Goal: Navigation & Orientation: Find specific page/section

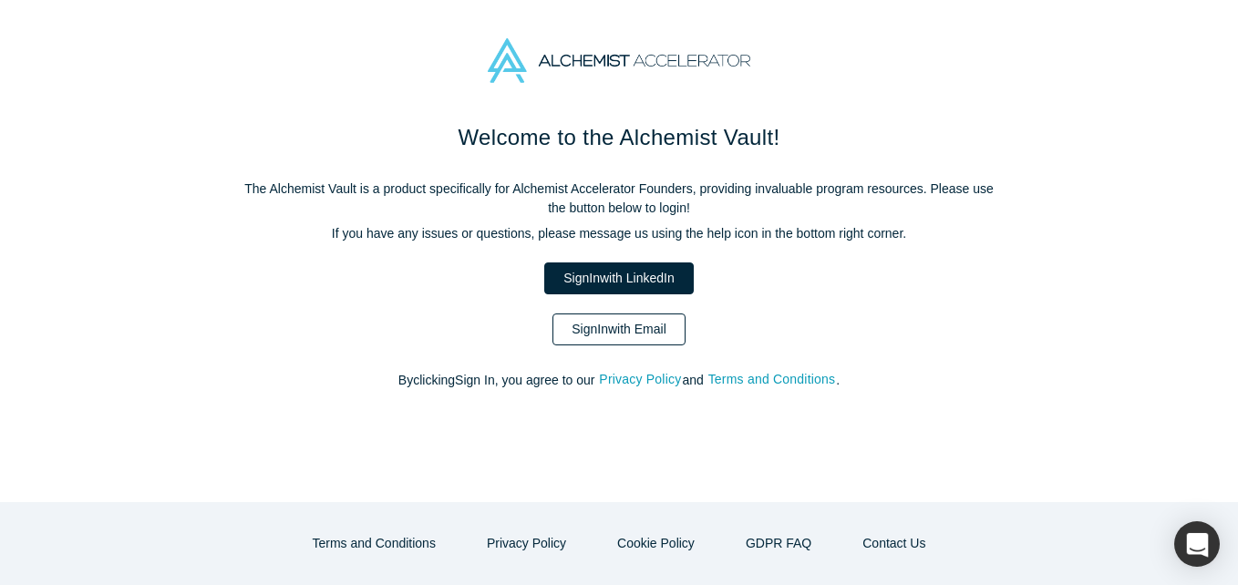
click at [670, 346] on div "Welcome to the Alchemist Vault! The Alchemist Vault is a product specifically f…" at bounding box center [619, 265] width 766 height 288
click at [659, 335] on link "Sign In with Email" at bounding box center [619, 330] width 133 height 32
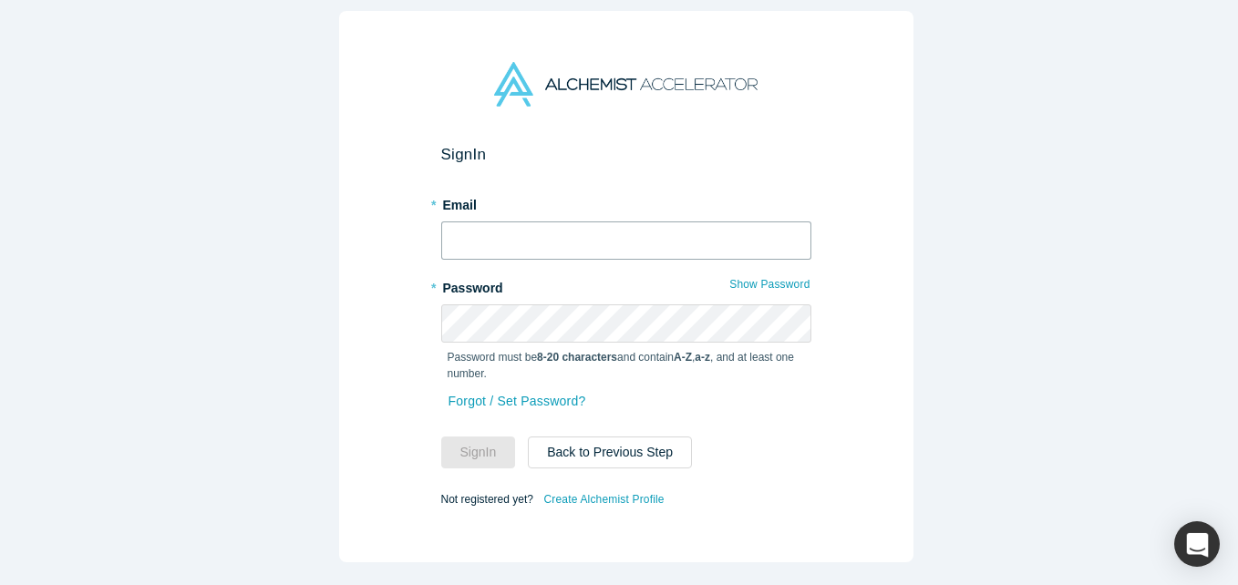
drag, startPoint x: 513, startPoint y: 233, endPoint x: 526, endPoint y: 210, distance: 26.9
click at [513, 233] on input "text" at bounding box center [626, 241] width 370 height 38
type input "[EMAIL_ADDRESS][DOMAIN_NAME]"
click at [441, 437] on button "Sign In" at bounding box center [478, 453] width 75 height 32
